Goal: Communication & Community: Answer question/provide support

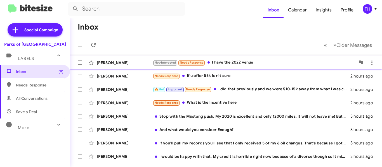
click at [139, 61] on div "[PERSON_NAME]" at bounding box center [125, 63] width 56 height 6
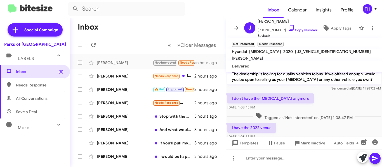
scroll to position [32, 0]
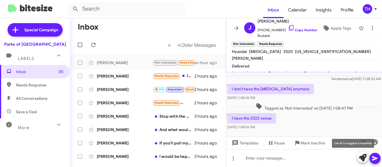
click at [361, 157] on icon at bounding box center [362, 158] width 8 height 8
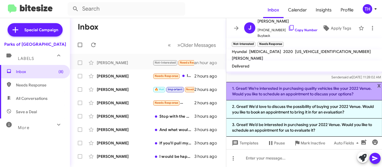
click at [268, 90] on li "1. Great! We’re interested in purchasing quality vehicles like your 2022 Venue.…" at bounding box center [304, 91] width 156 height 18
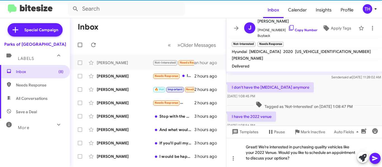
click at [373, 159] on icon at bounding box center [374, 158] width 5 height 5
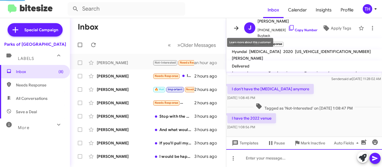
scroll to position [0, 0]
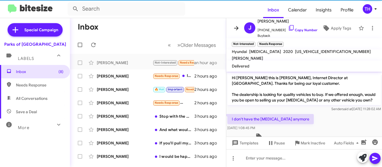
click at [238, 28] on icon at bounding box center [236, 28] width 4 height 4
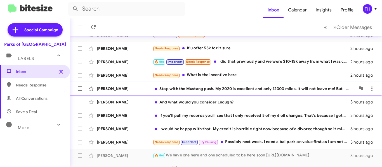
scroll to position [28, 0]
click at [145, 90] on div "[PERSON_NAME]" at bounding box center [125, 89] width 56 height 6
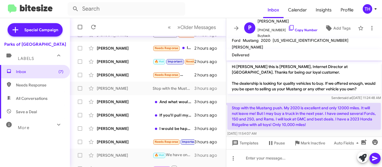
scroll to position [4, 0]
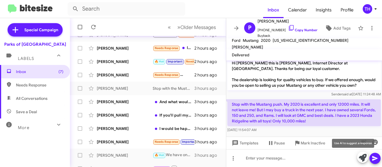
click at [360, 157] on icon at bounding box center [362, 158] width 8 height 8
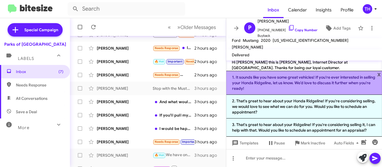
click at [262, 84] on li "1. It sounds like you have some great vehicles! If you're ever interested in se…" at bounding box center [304, 83] width 156 height 24
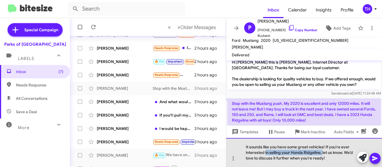
drag, startPoint x: 265, startPoint y: 153, endPoint x: 321, endPoint y: 154, distance: 56.4
click at [321, 154] on div "It sounds like you have some great vehicles! If you're ever interested in selli…" at bounding box center [304, 152] width 156 height 29
click at [294, 157] on div "It sounds like you have some great vehicles! If you're ever interested let us k…" at bounding box center [304, 152] width 156 height 29
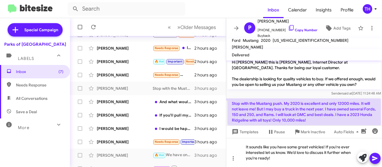
click at [373, 161] on icon at bounding box center [374, 158] width 7 height 7
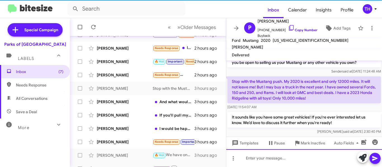
scroll to position [31, 0]
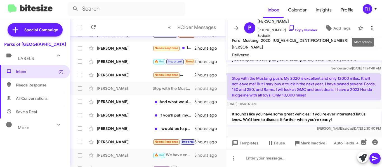
click at [370, 30] on icon at bounding box center [371, 28] width 7 height 7
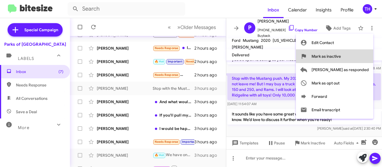
click at [340, 59] on span "Mark as inactive" at bounding box center [325, 56] width 29 height 13
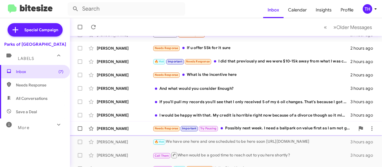
click at [139, 128] on div "[PERSON_NAME]" at bounding box center [125, 129] width 56 height 6
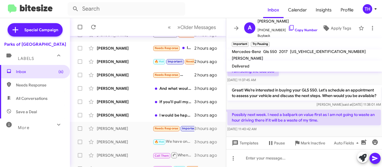
scroll to position [78, 0]
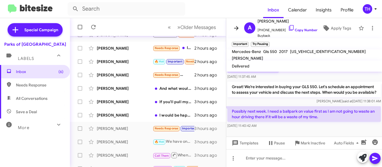
click at [236, 29] on icon at bounding box center [236, 28] width 7 height 7
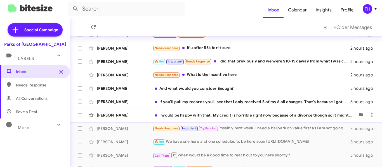
click at [147, 120] on div "[PERSON_NAME] I would be happy with that. My credit is horrible right now becau…" at bounding box center [225, 115] width 303 height 11
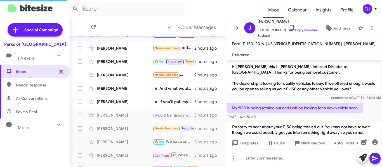
scroll to position [46, 0]
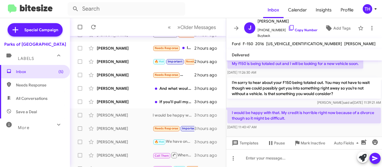
click at [294, 118] on p "I would be happy with that. My credit is horrible right now because of a divorc…" at bounding box center [303, 116] width 153 height 16
click at [293, 118] on p "I would be happy with that. My credit is horrible right now because of a divorc…" at bounding box center [303, 116] width 153 height 16
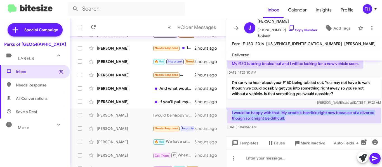
click at [293, 118] on p "I would be happy with that. My credit is horrible right now because of a divorc…" at bounding box center [303, 116] width 153 height 16
copy p "I would be happy with that. My credit is horrible right now because of a divorc…"
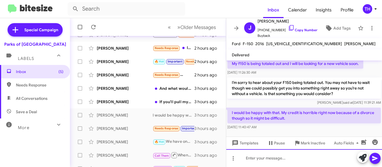
paste div
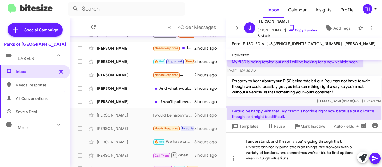
click at [373, 161] on icon at bounding box center [374, 158] width 7 height 7
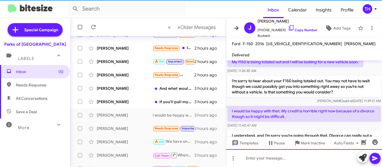
scroll to position [0, 0]
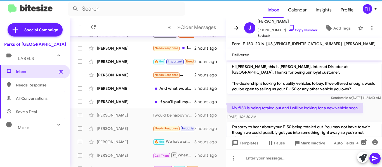
click at [237, 30] on icon at bounding box center [236, 28] width 4 height 4
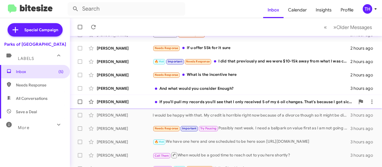
click at [143, 100] on div "[PERSON_NAME]" at bounding box center [125, 102] width 56 height 6
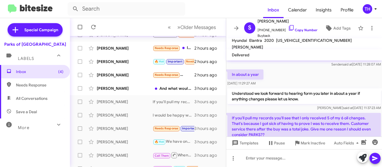
scroll to position [24, 0]
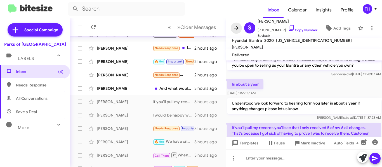
click at [235, 31] on icon at bounding box center [236, 28] width 7 height 7
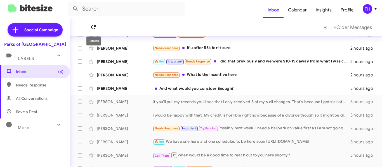
click at [96, 27] on icon at bounding box center [93, 27] width 7 height 7
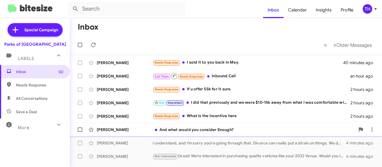
click at [139, 130] on div "[PERSON_NAME]" at bounding box center [125, 130] width 56 height 6
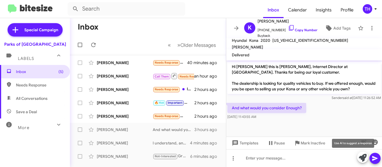
click at [361, 158] on icon at bounding box center [362, 158] width 8 height 8
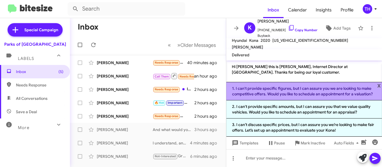
click at [271, 93] on li "1. I can't provide specific figures, but I can assure you we are looking to mak…" at bounding box center [304, 91] width 156 height 18
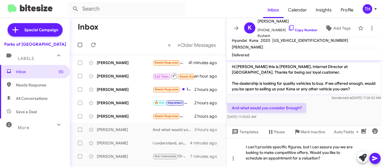
click at [371, 156] on button at bounding box center [374, 158] width 11 height 11
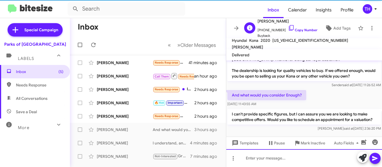
scroll to position [20, 0]
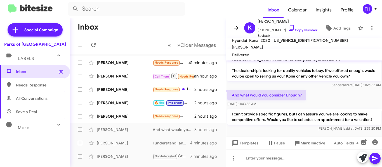
click at [236, 28] on icon at bounding box center [236, 28] width 4 height 4
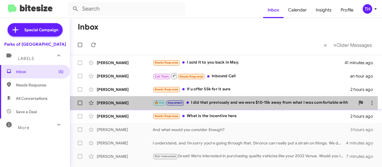
click at [142, 104] on div "[PERSON_NAME]" at bounding box center [125, 103] width 56 height 6
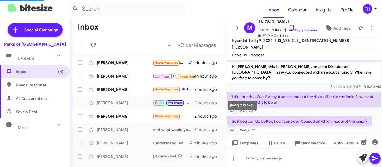
scroll to position [263, 0]
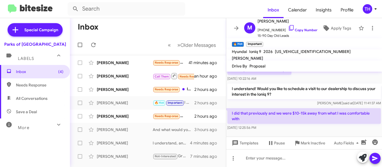
click at [305, 115] on p "I did that previously and we were $10-15k away from what I was comfortable with" at bounding box center [303, 116] width 153 height 16
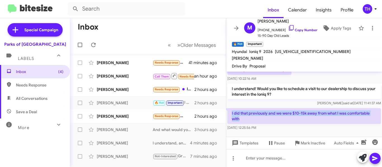
click at [305, 115] on p "I did that previously and we were $10-15k away from what I was comfortable with" at bounding box center [303, 116] width 153 height 16
copy p "I did that previously and we were $10-15k away from what I was comfortable with"
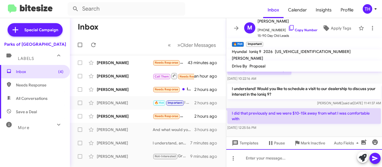
paste div
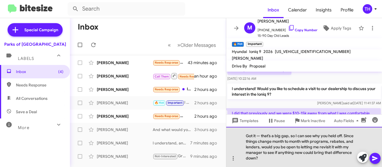
click at [260, 138] on div "Got it — that’s a big gap, so I can see why you held off. Since things change m…" at bounding box center [304, 147] width 156 height 40
drag, startPoint x: 261, startPoint y: 147, endPoint x: 313, endPoint y: 147, distance: 51.7
click at [313, 147] on div "Got it that’s a big gap, so I can see why you held off. Since things change mon…" at bounding box center [304, 147] width 156 height 40
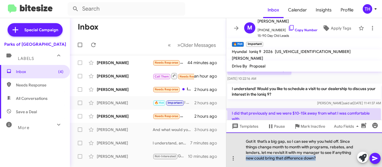
drag, startPoint x: 246, startPoint y: 159, endPoint x: 314, endPoint y: 160, distance: 67.9
click at [314, 160] on div "Got it that’s a big gap, so I can see why you held off. Since things change mon…" at bounding box center [304, 150] width 156 height 35
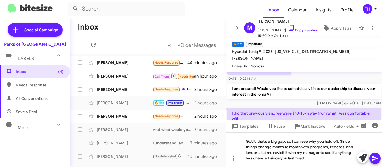
click at [372, 156] on icon at bounding box center [374, 158] width 5 height 5
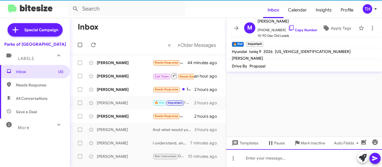
scroll to position [0, 0]
